Goal: Information Seeking & Learning: Learn about a topic

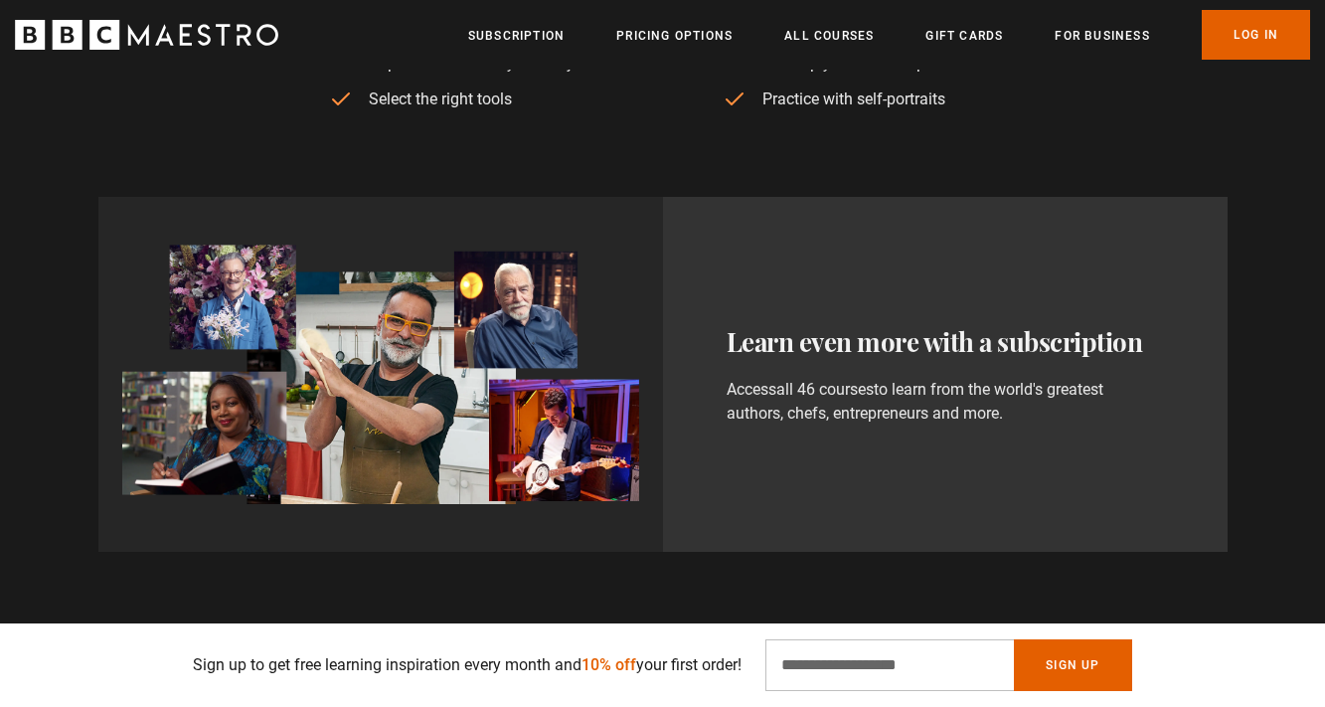
scroll to position [0, 521]
click at [810, 390] on link "all 46 courses" at bounding box center [824, 390] width 97 height 20
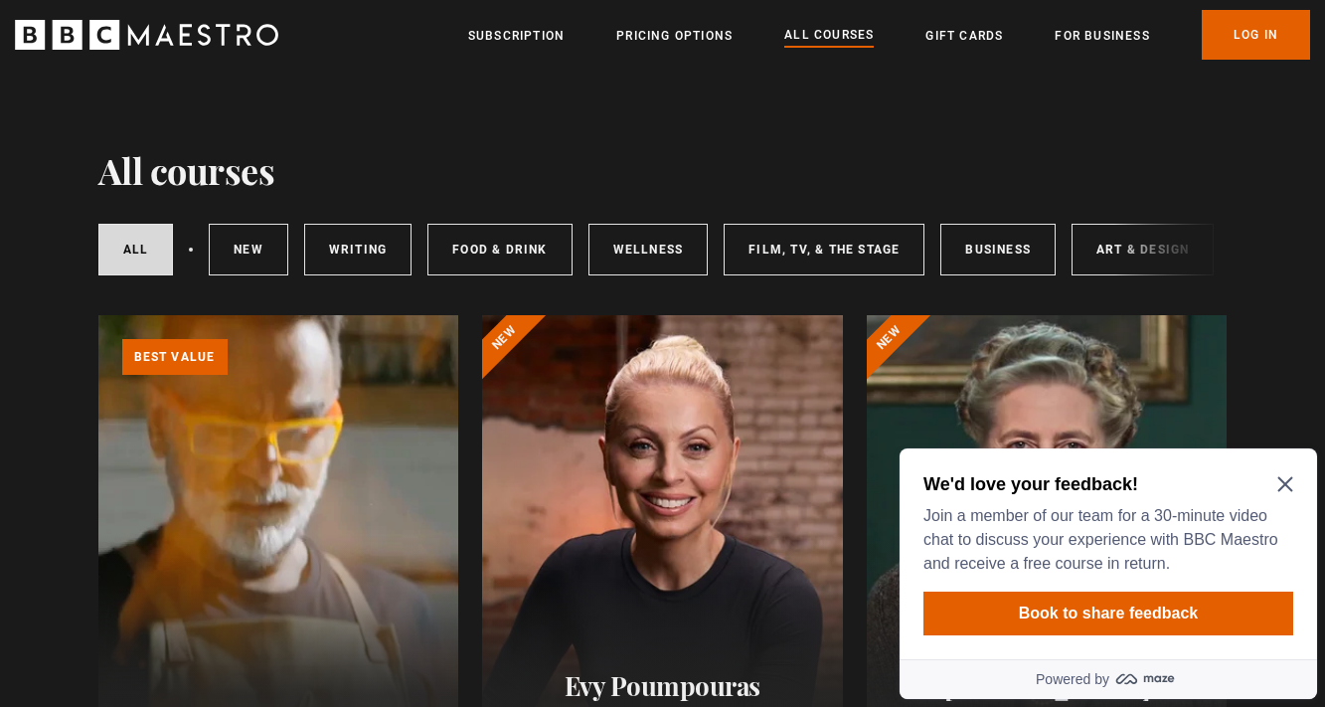
click at [1284, 481] on icon "Close Maze Prompt" at bounding box center [1285, 484] width 16 height 16
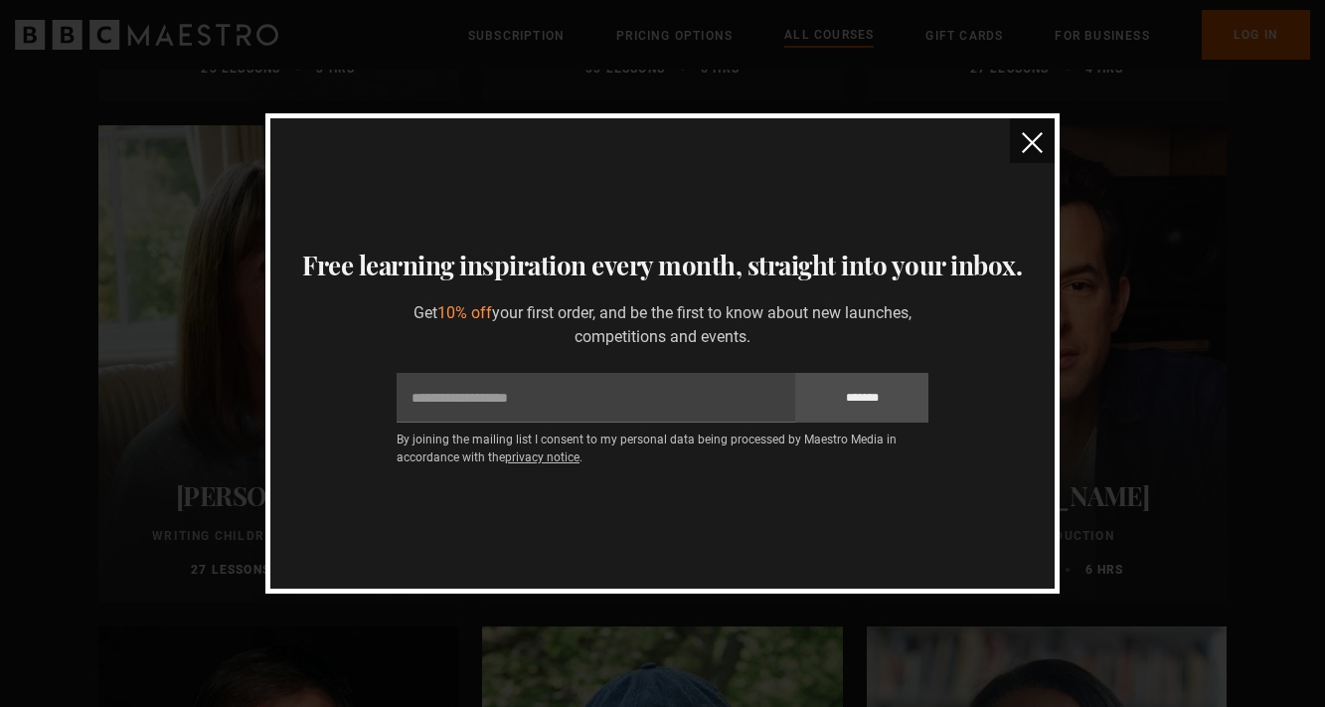
scroll to position [5697, 0]
click at [1018, 149] on button "close" at bounding box center [1032, 140] width 45 height 45
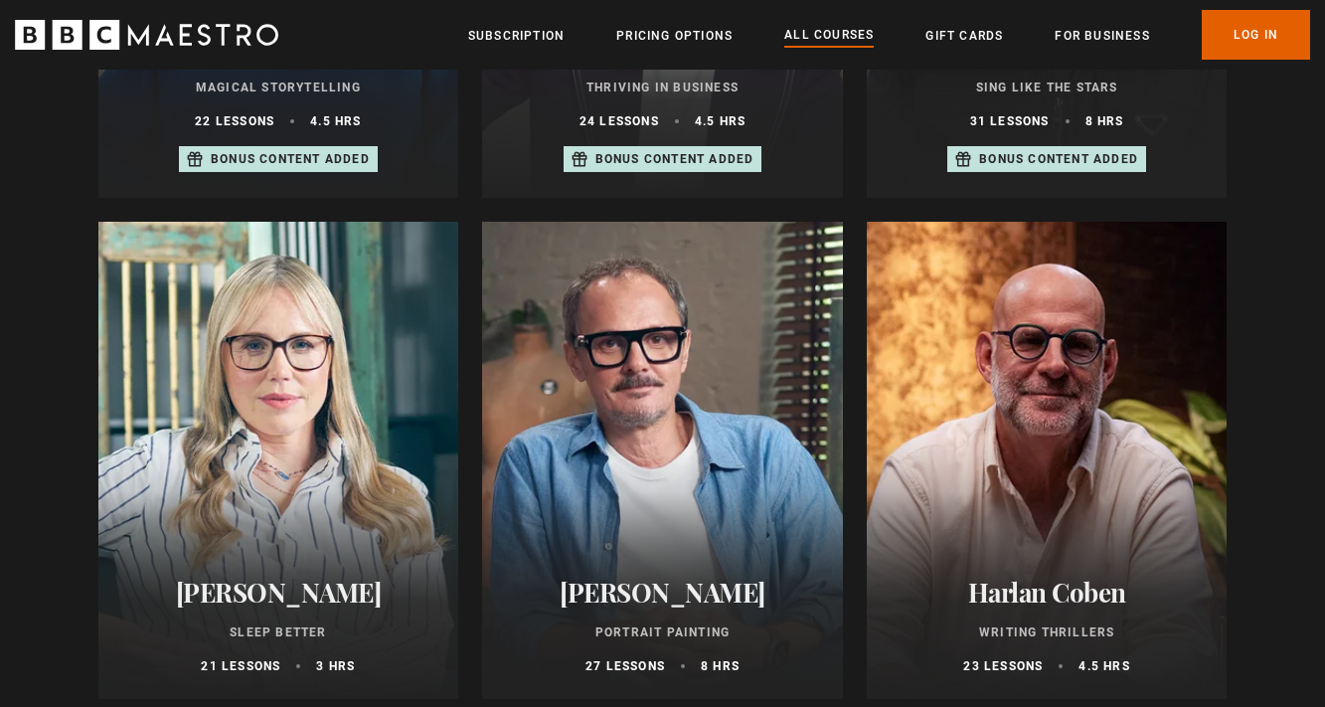
scroll to position [1646, 0]
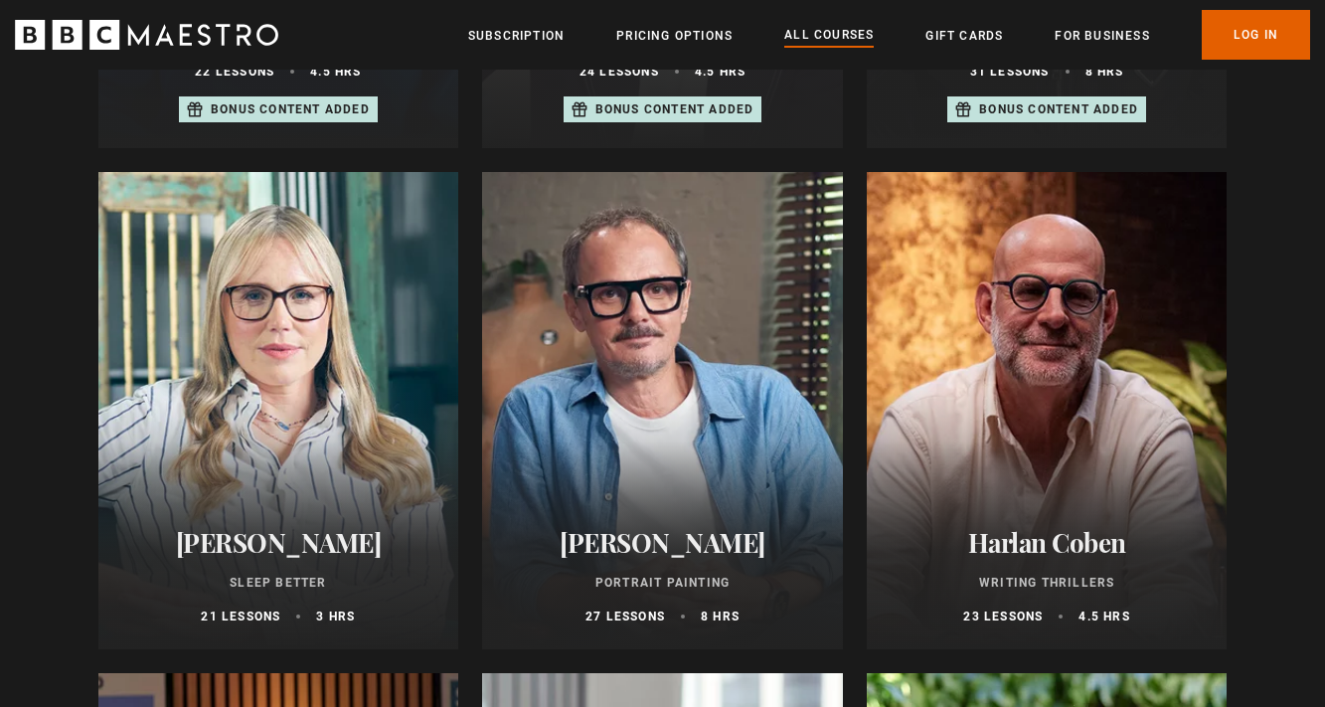
click at [690, 410] on div at bounding box center [662, 410] width 361 height 477
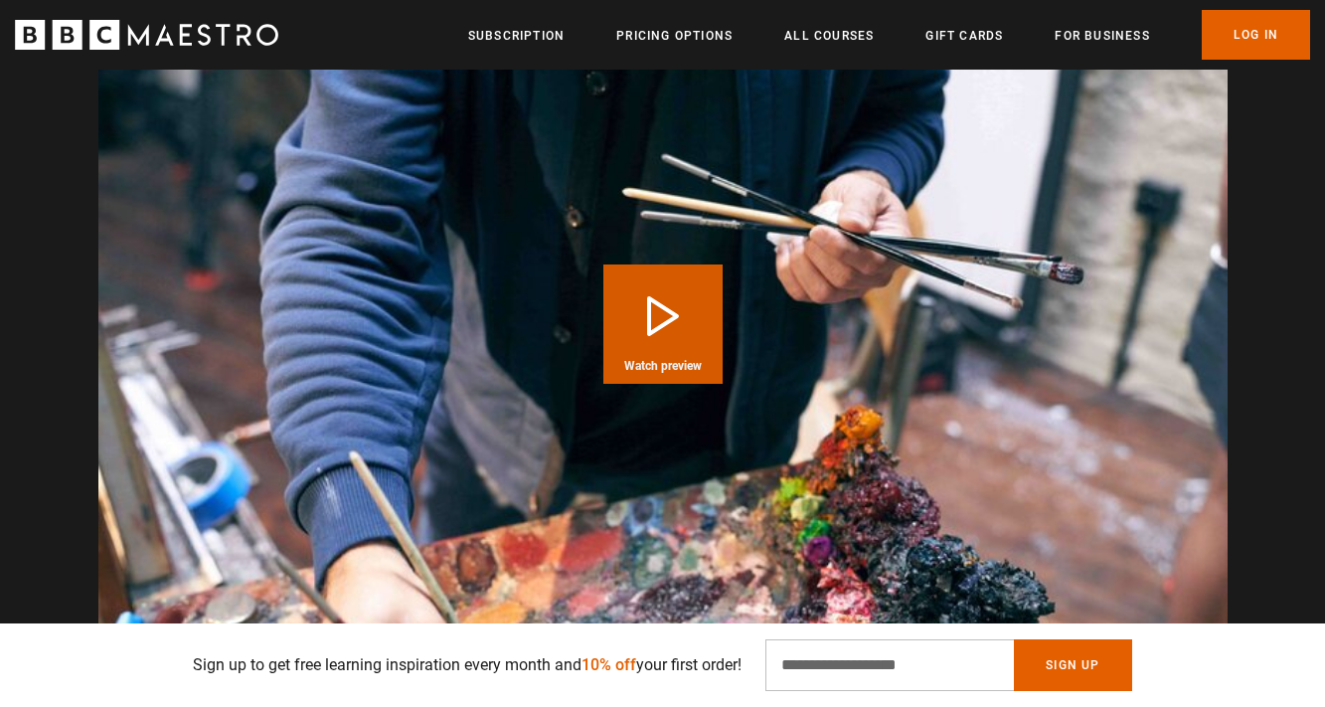
scroll to position [2031, 0]
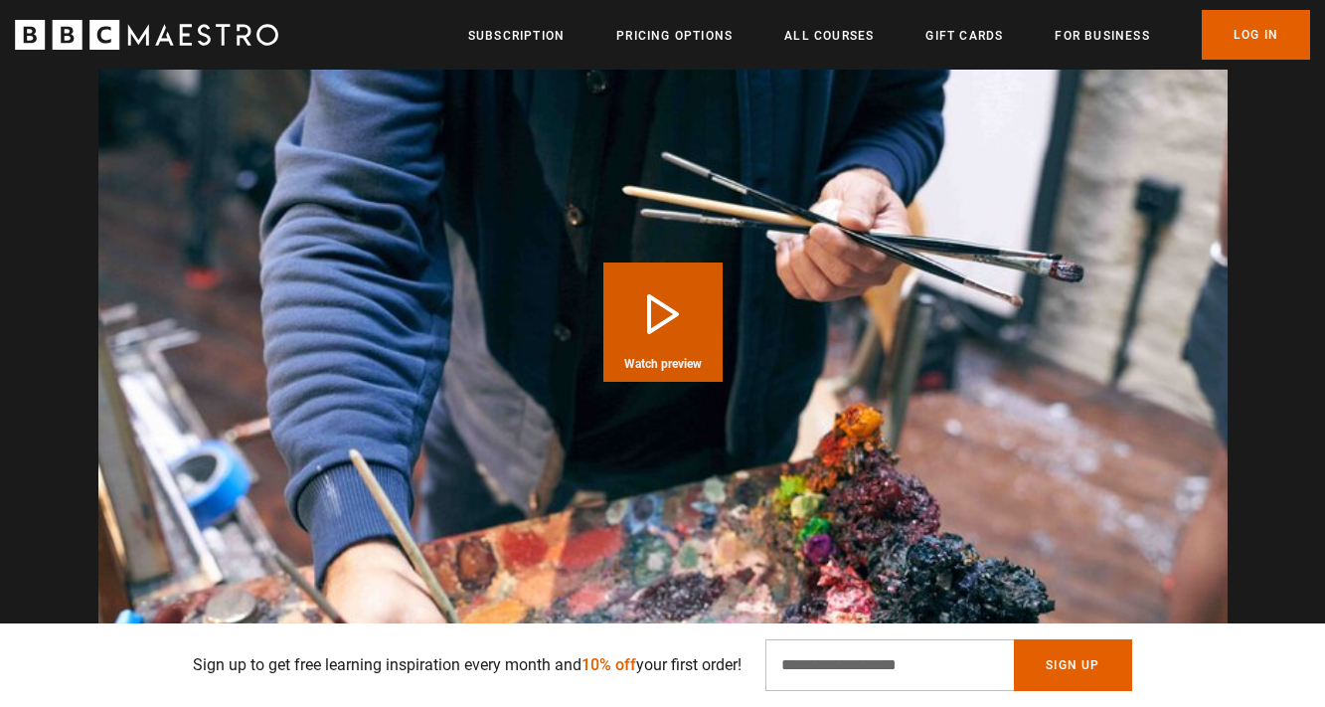
click at [646, 315] on button "Play Course overview for Portrait Painting with Jonathan Yeo Watch preview" at bounding box center [662, 321] width 119 height 119
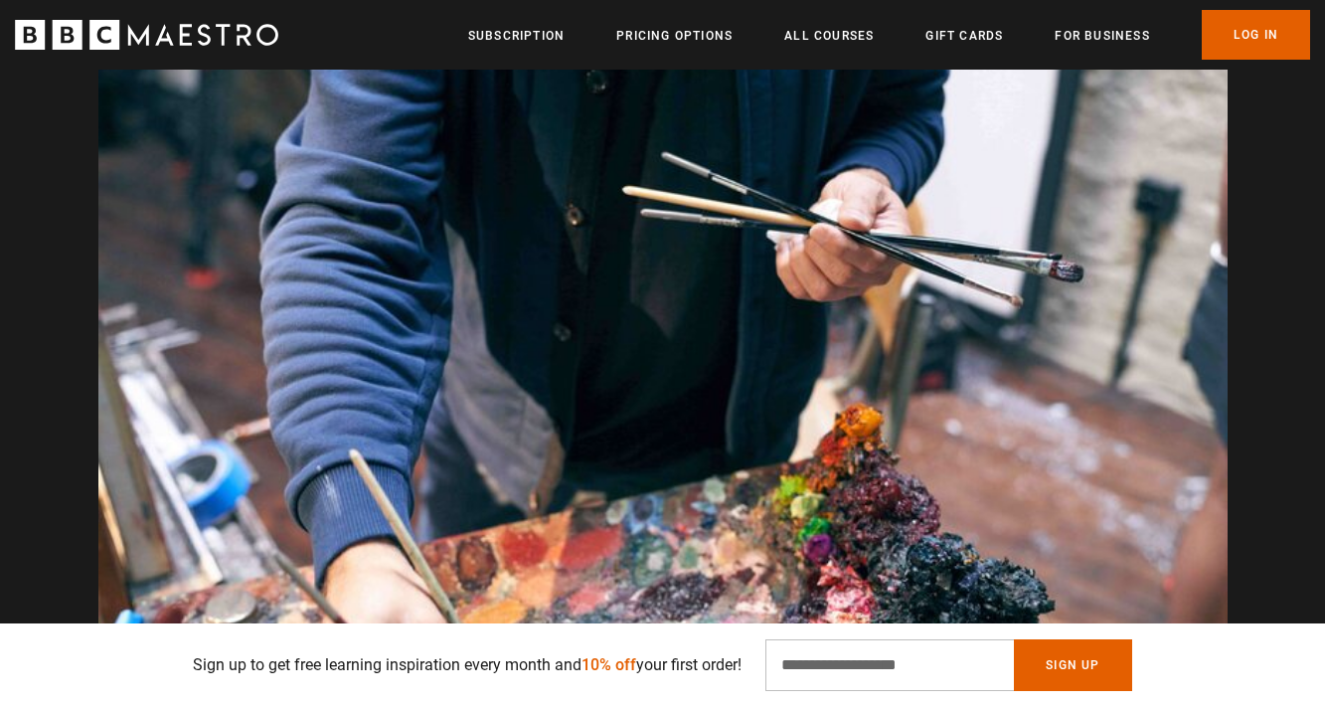
scroll to position [0, 260]
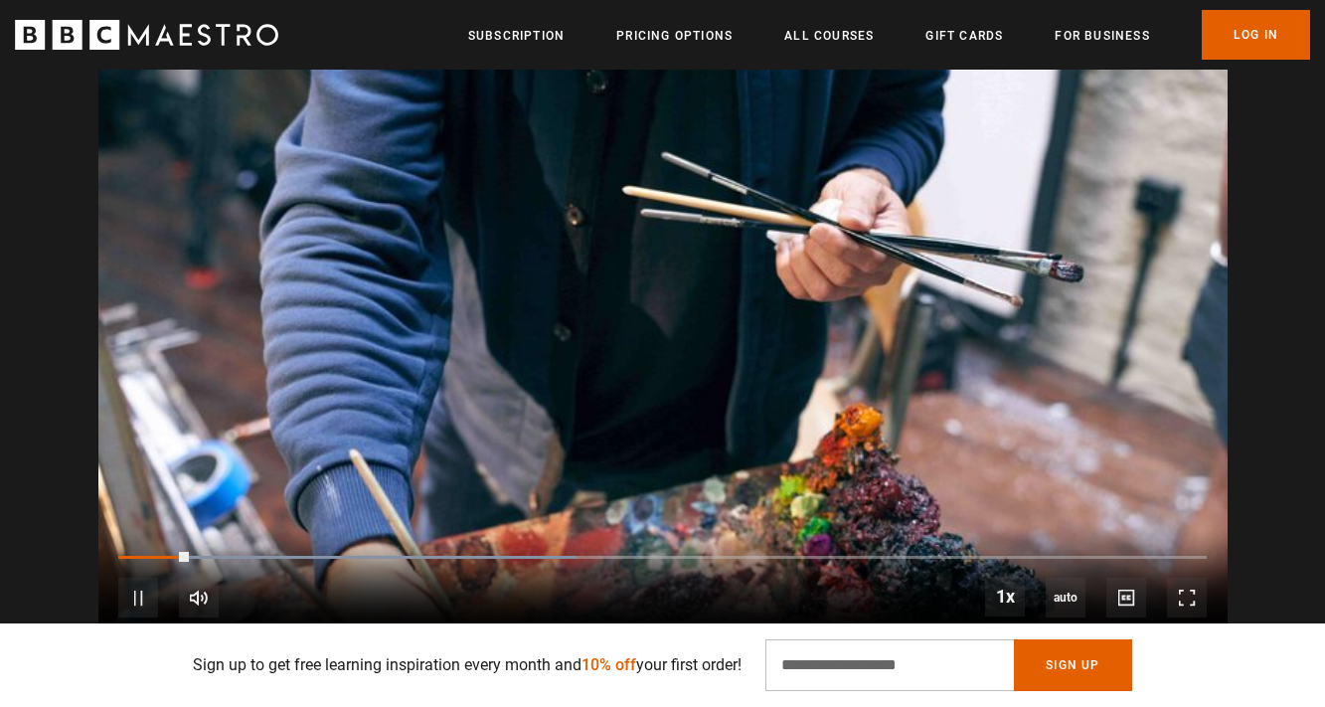
click at [1291, 356] on div "Video Player is loading. Play Course overview for Portrait Painting with Jonath…" at bounding box center [663, 321] width 1280 height 635
click at [130, 592] on span "Video Player" at bounding box center [138, 597] width 40 height 40
click at [135, 592] on span "Video Player" at bounding box center [138, 597] width 40 height 40
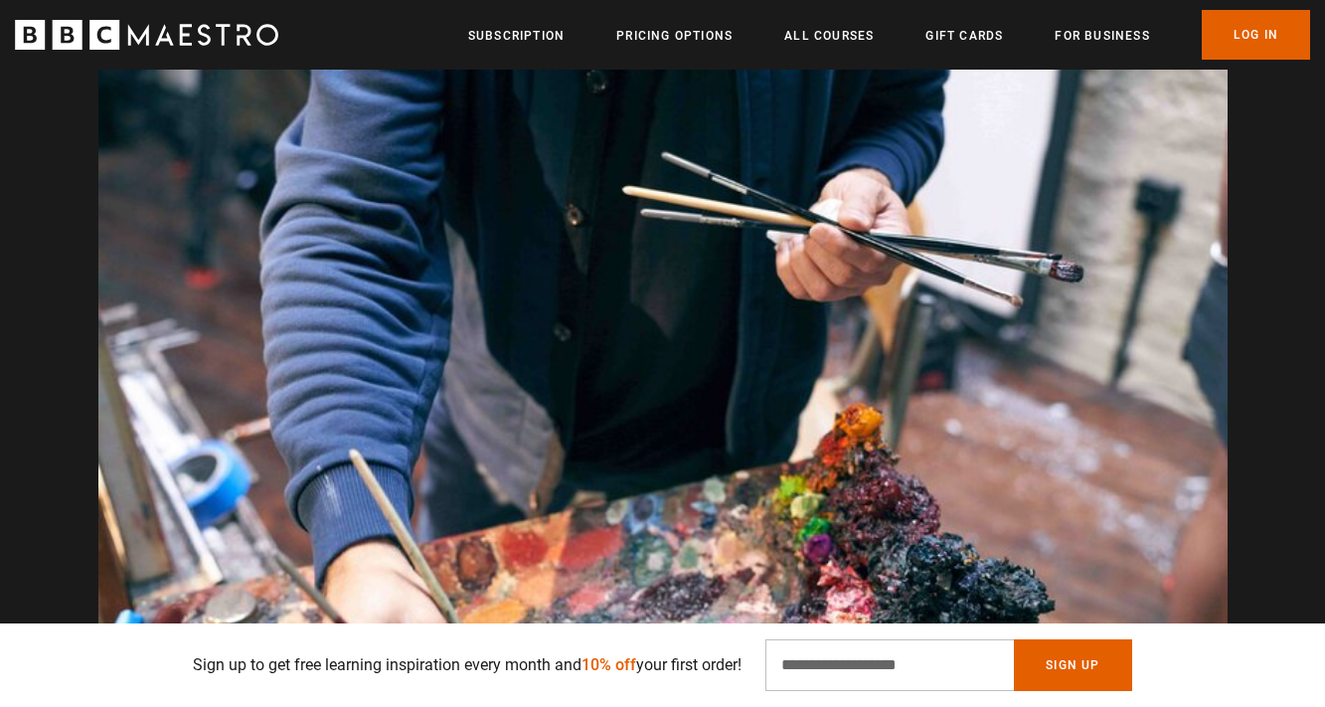
scroll to position [0, 3385]
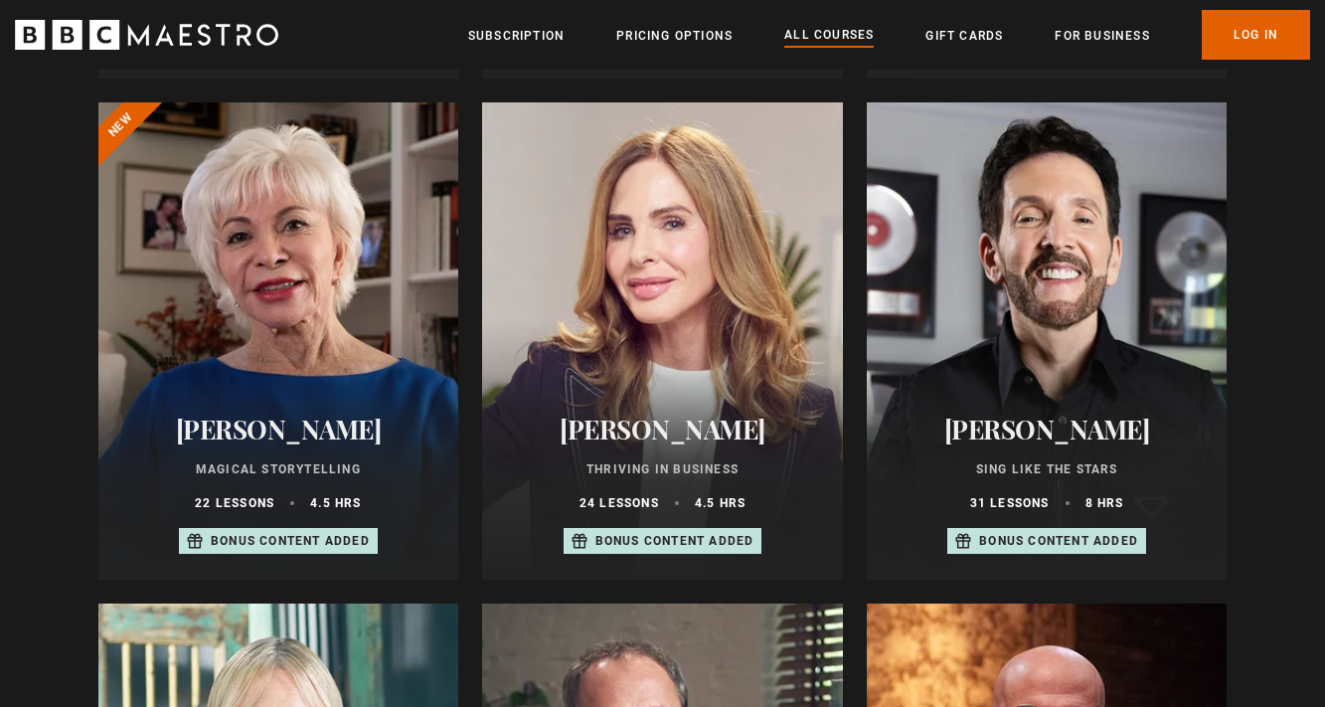
scroll to position [1222, 0]
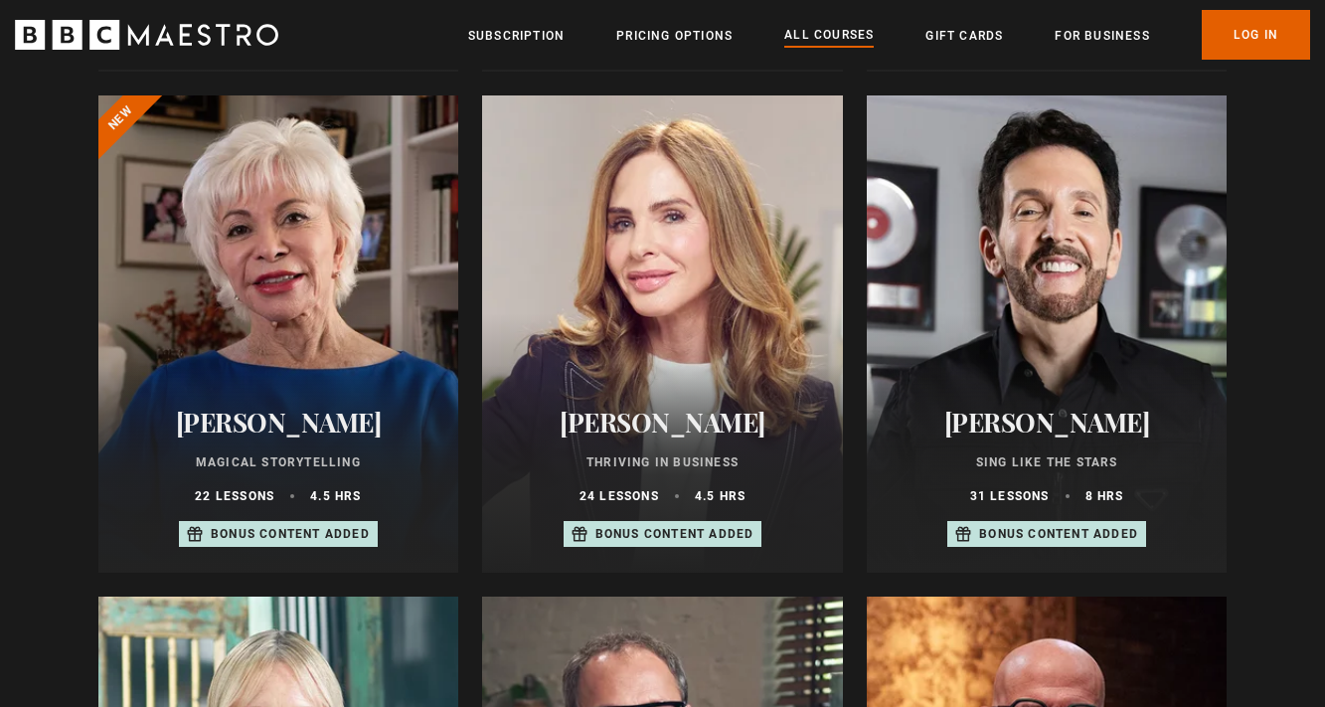
click at [692, 498] on div "24 lessons 4.5 hrs" at bounding box center [662, 496] width 313 height 18
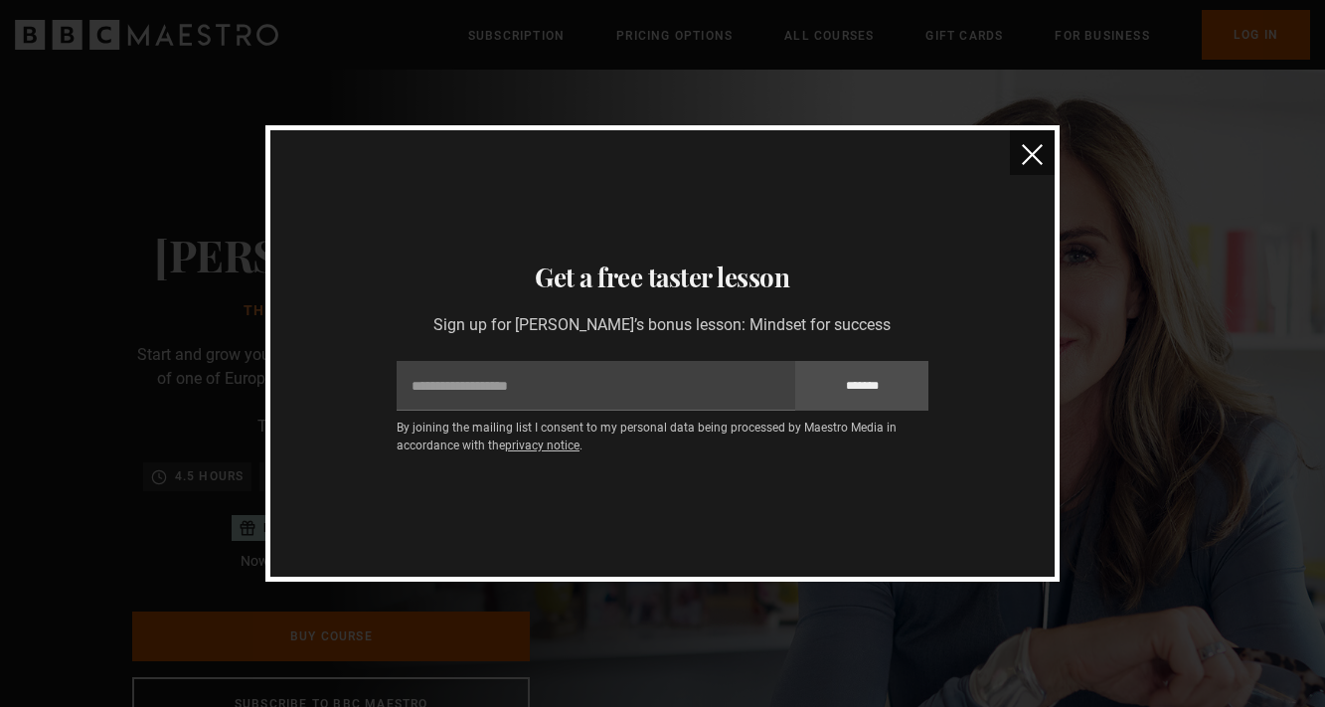
click at [1023, 158] on img "close" at bounding box center [1032, 154] width 21 height 21
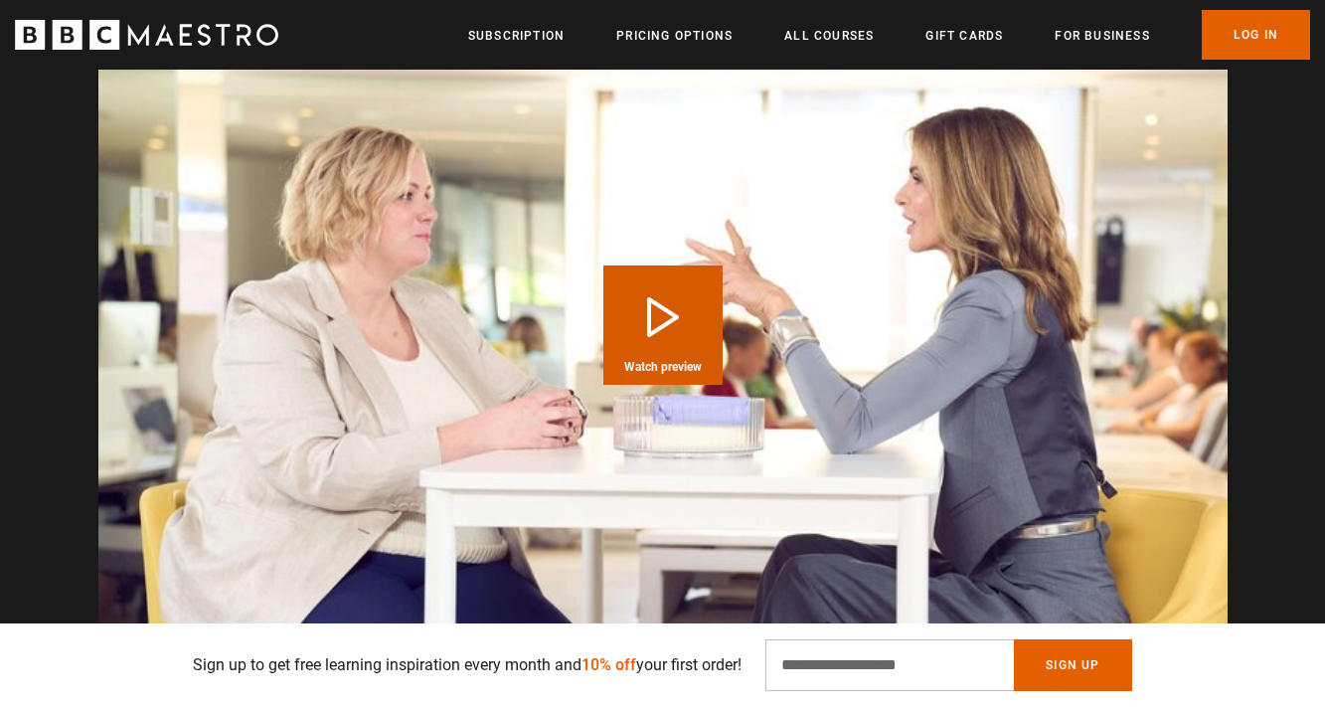
scroll to position [2112, 0]
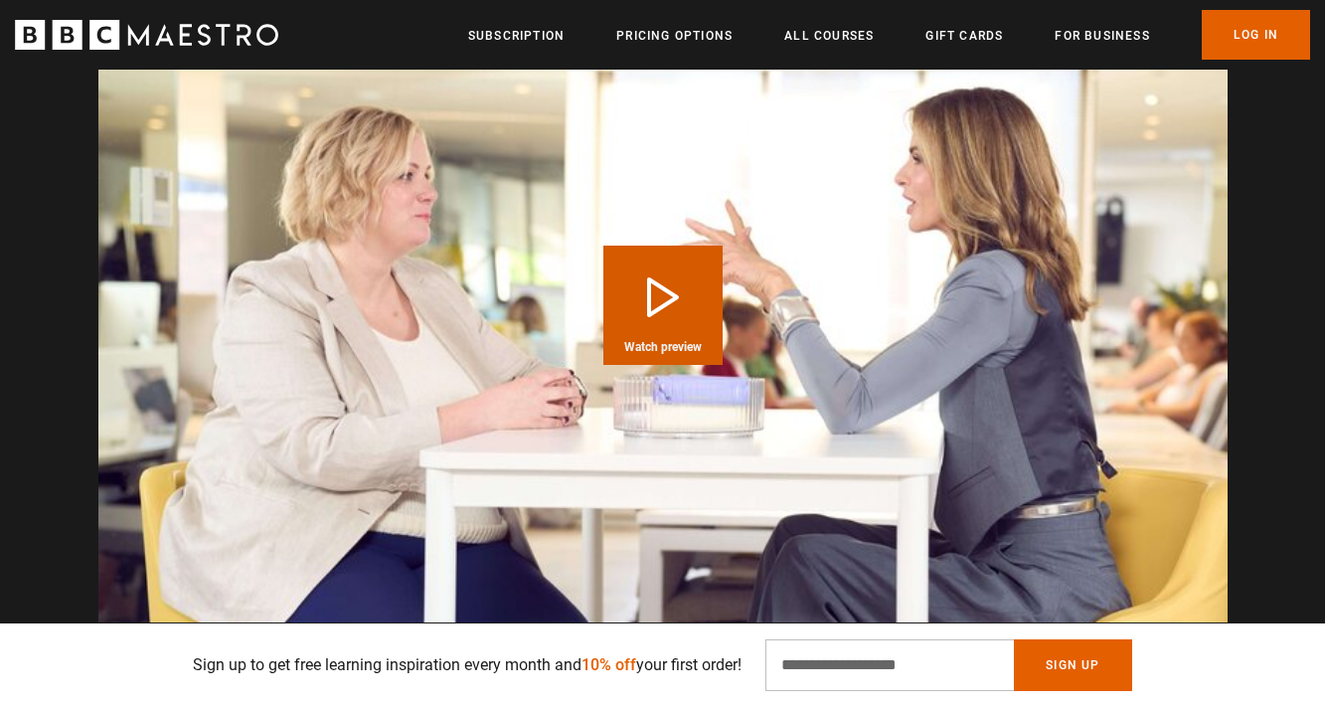
click at [670, 308] on button "Play Course overview for Thriving in Business with Trinny Woodall Watch preview" at bounding box center [662, 305] width 119 height 119
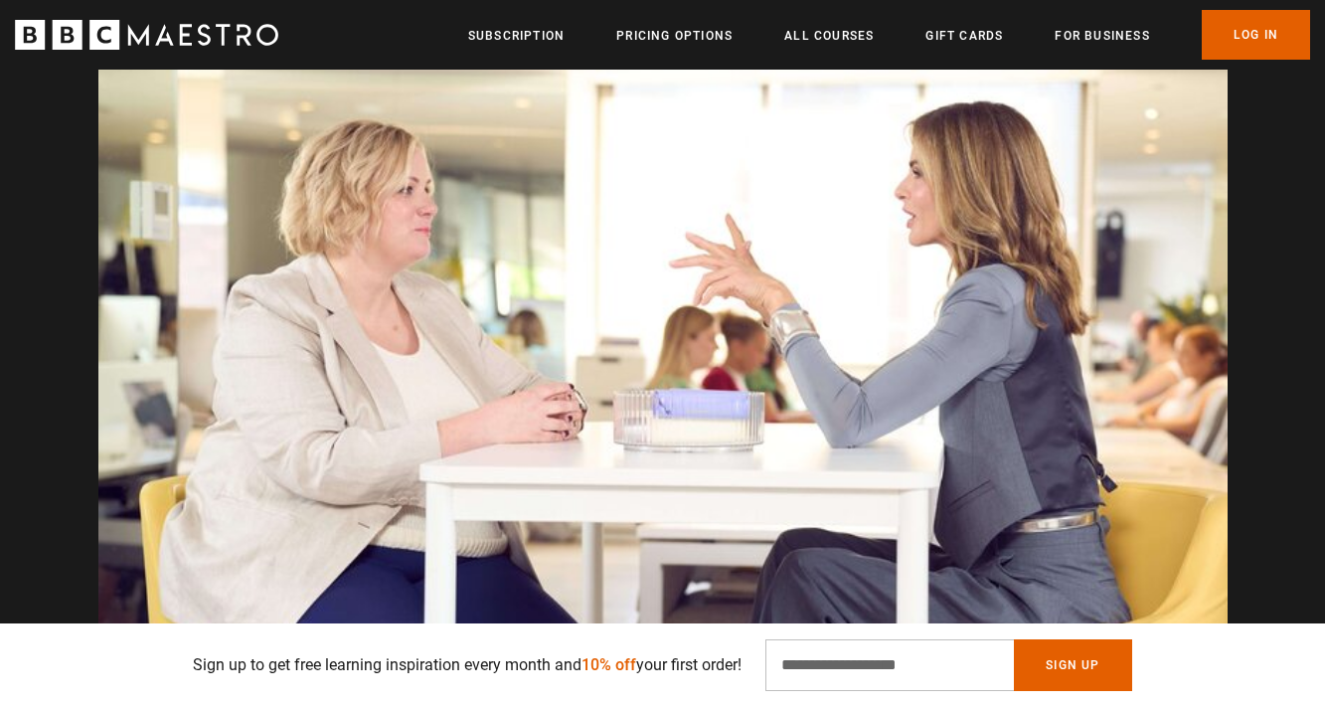
scroll to position [0, 1302]
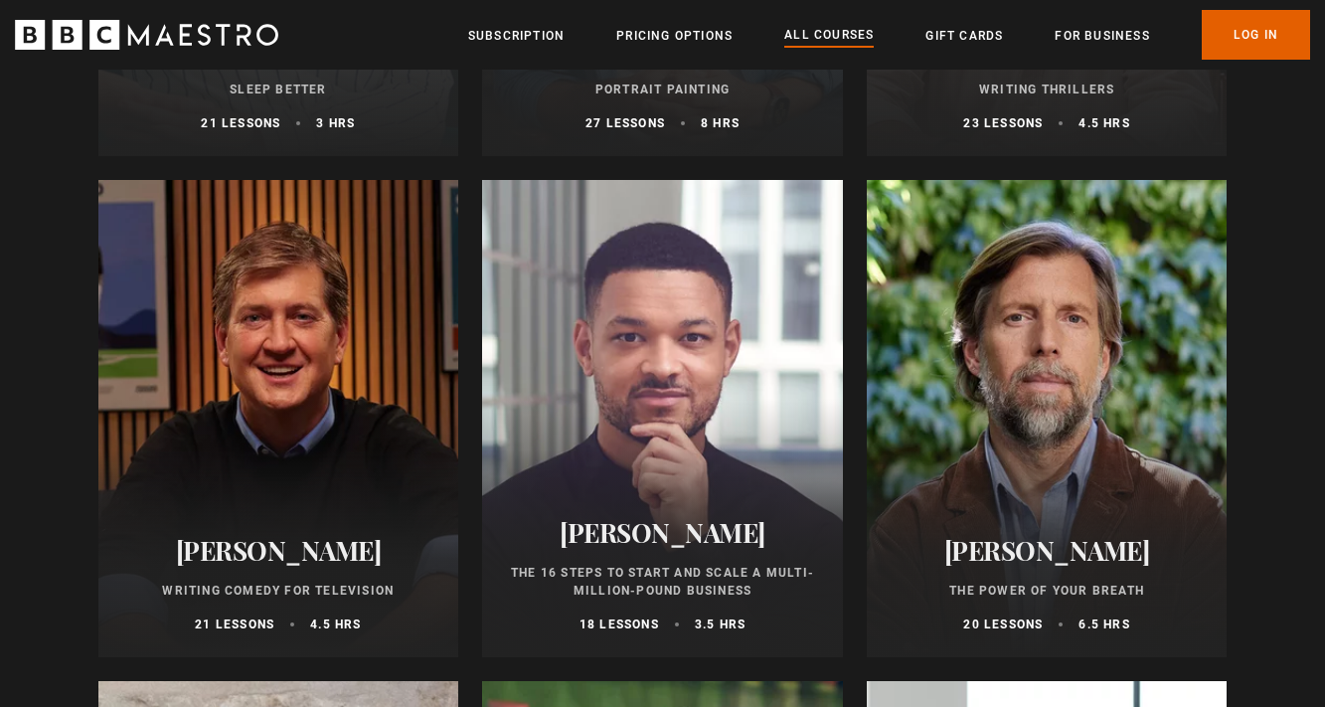
scroll to position [2142, 0]
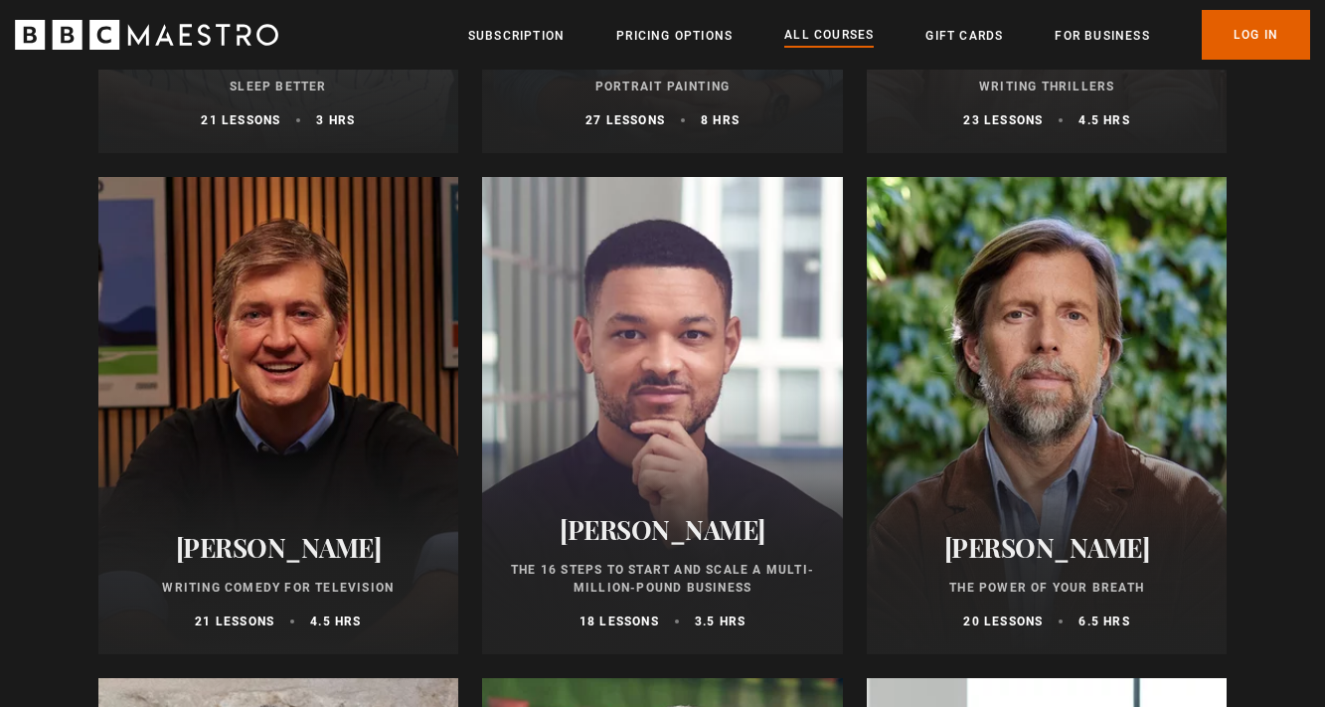
click at [761, 431] on div at bounding box center [662, 415] width 361 height 477
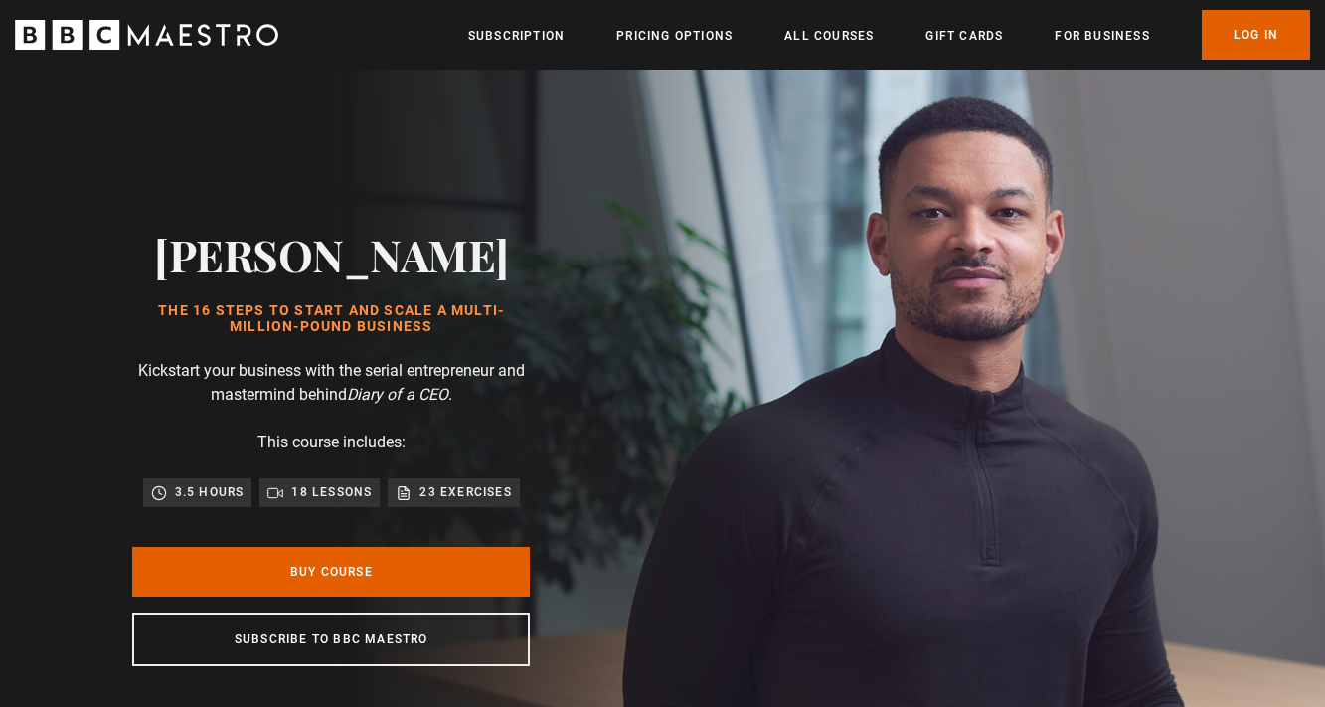
scroll to position [138, 0]
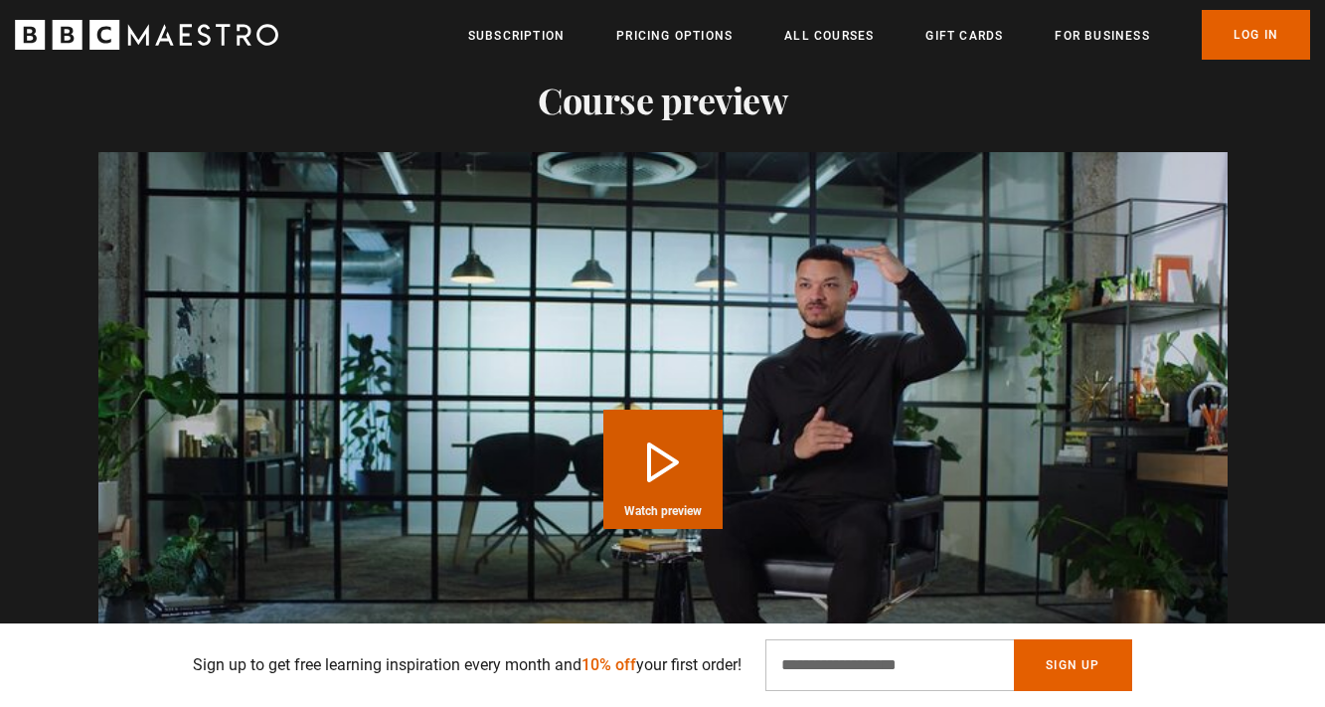
click at [704, 429] on button "Play Course overview for The 16 Steps to Start and Scale a Multi-Million-Pound …" at bounding box center [662, 469] width 119 height 119
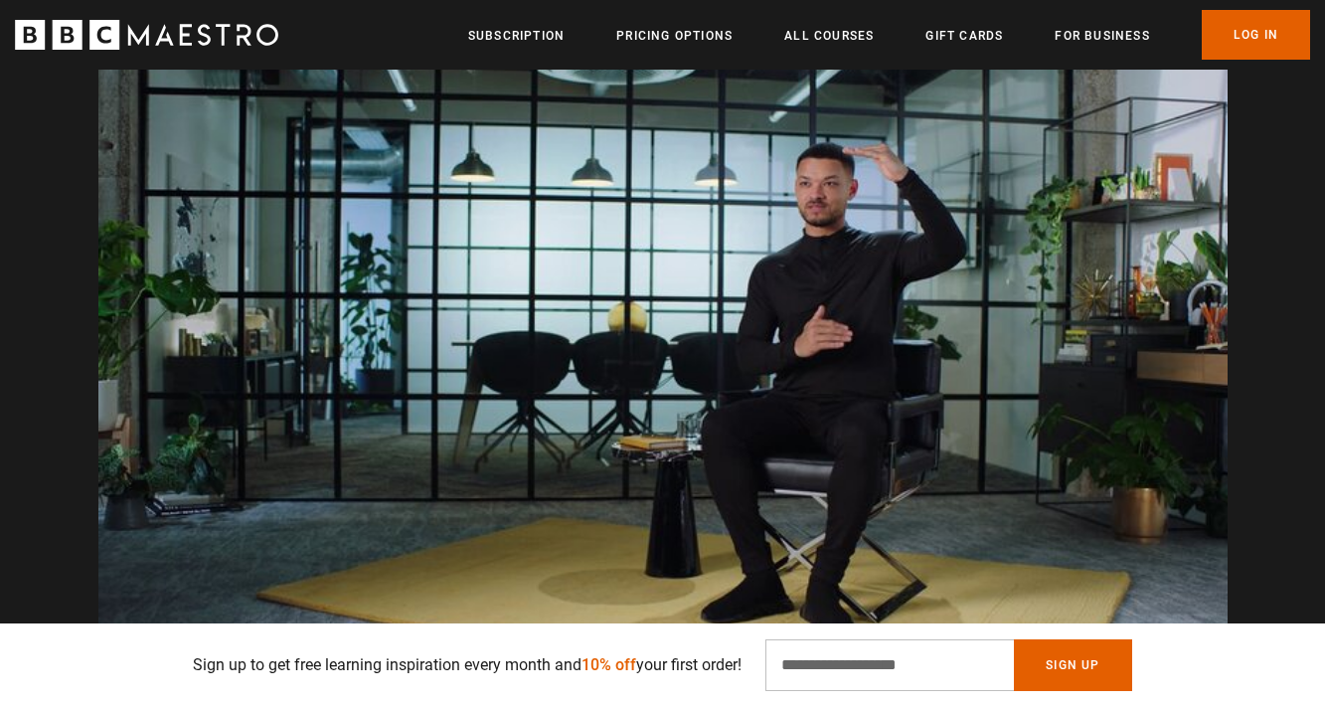
scroll to position [0, 1823]
